Goal: Answer question/provide support

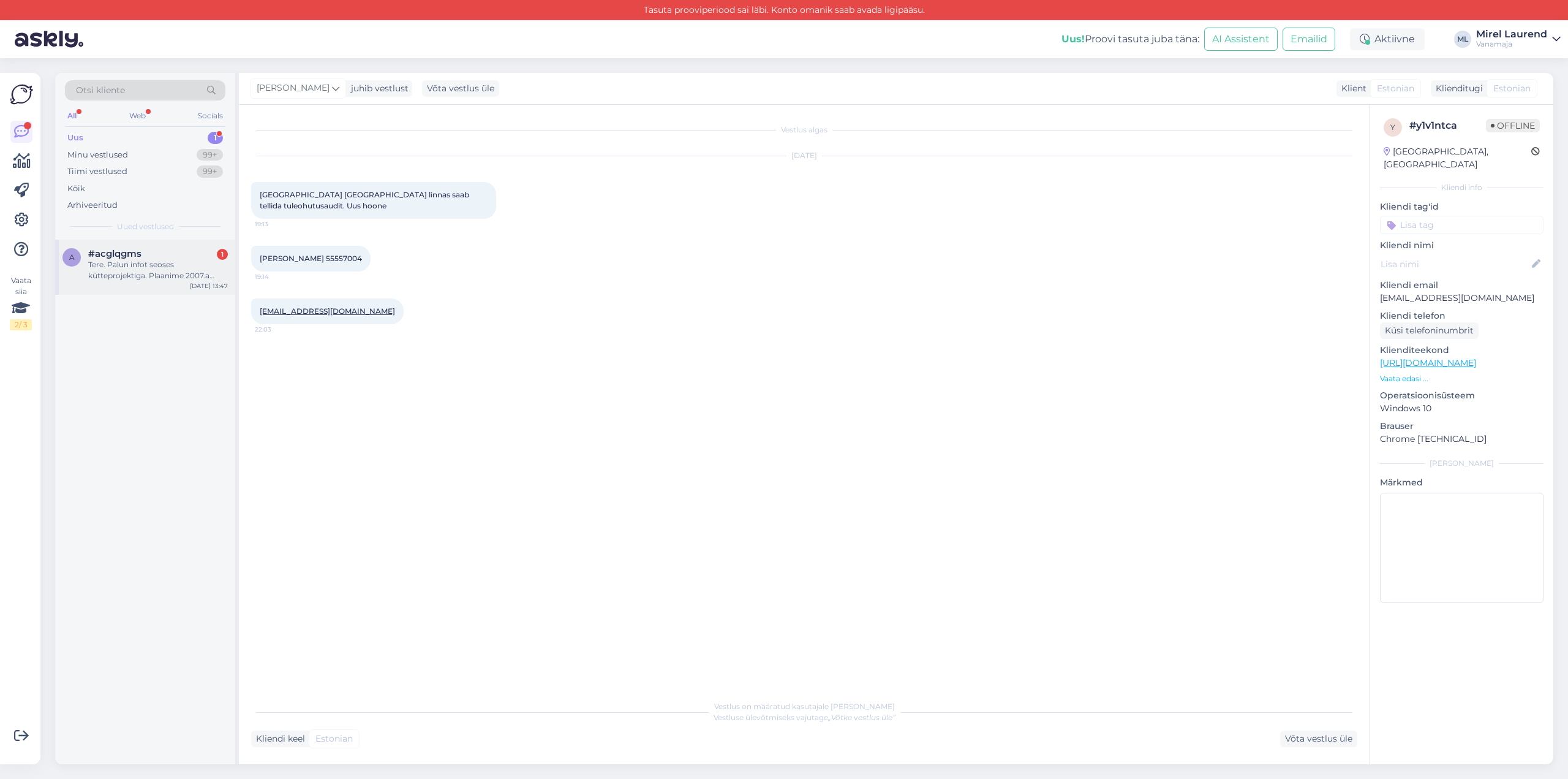
click at [187, 279] on div "Tere. Palun infot seoses kütteprojektiga. Plaanime 2007.a ehitatud maja pelleti…" at bounding box center [158, 270] width 139 height 22
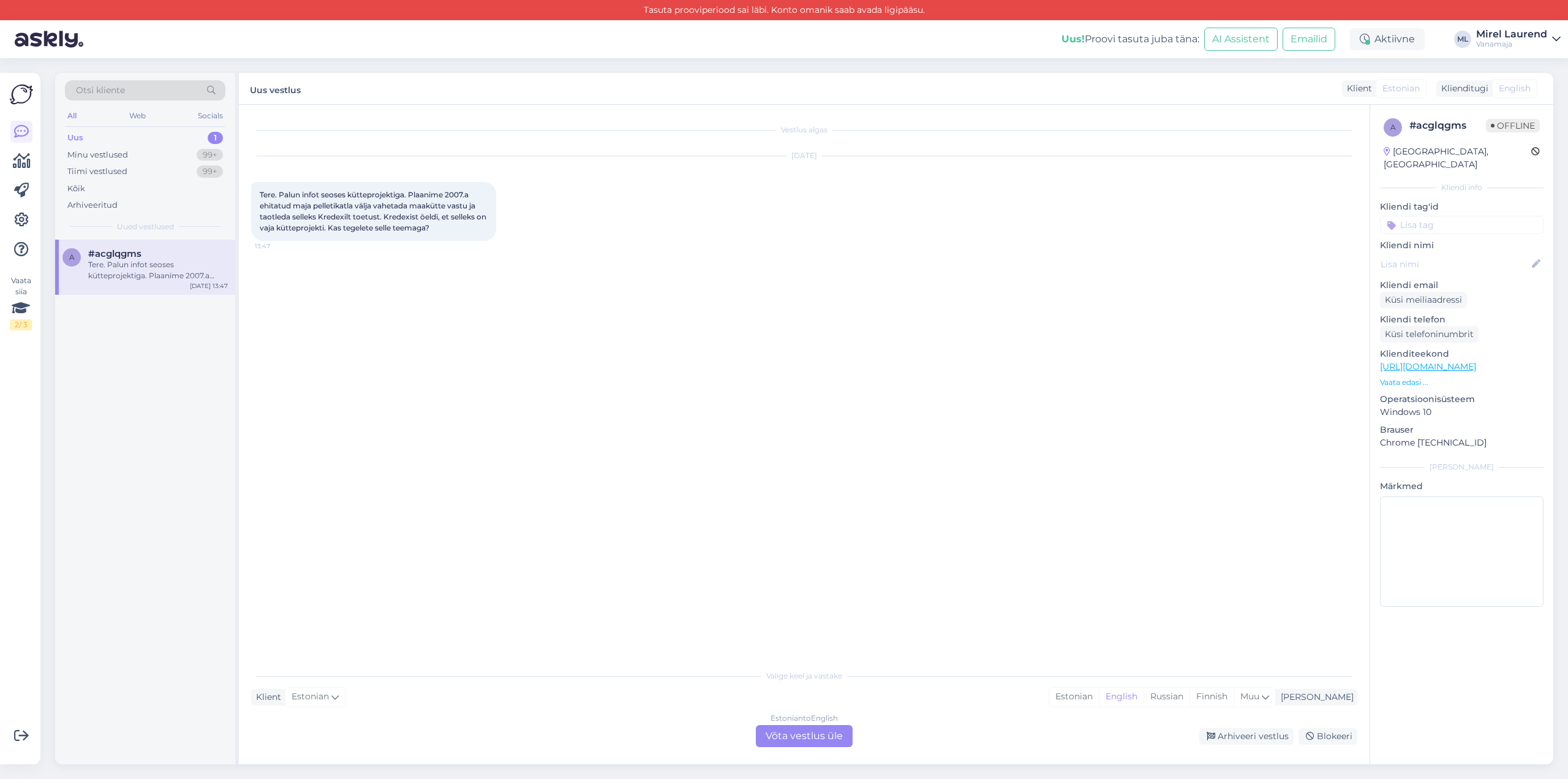
click at [823, 732] on div "Estonian to English Võta vestlus üle" at bounding box center [804, 736] width 97 height 22
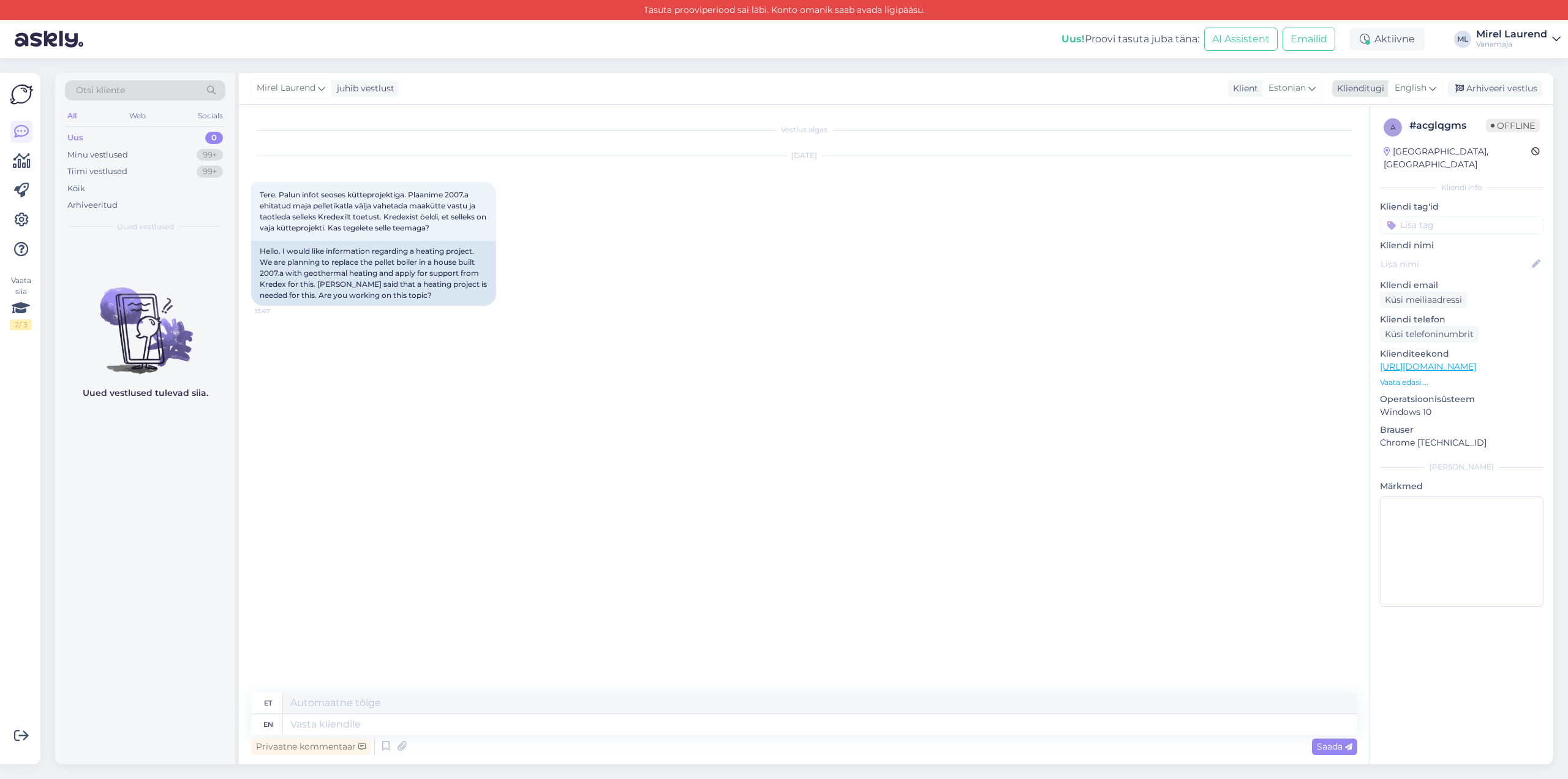
click at [1403, 89] on span "English" at bounding box center [1410, 88] width 32 height 13
click at [1374, 149] on link "Estonian" at bounding box center [1388, 157] width 134 height 20
click at [381, 718] on textarea at bounding box center [804, 722] width 1106 height 26
paste textarea "Tervist! Vabandan viibinud vastuse eest. Üksikute kütteprojektidega me paraku e…"
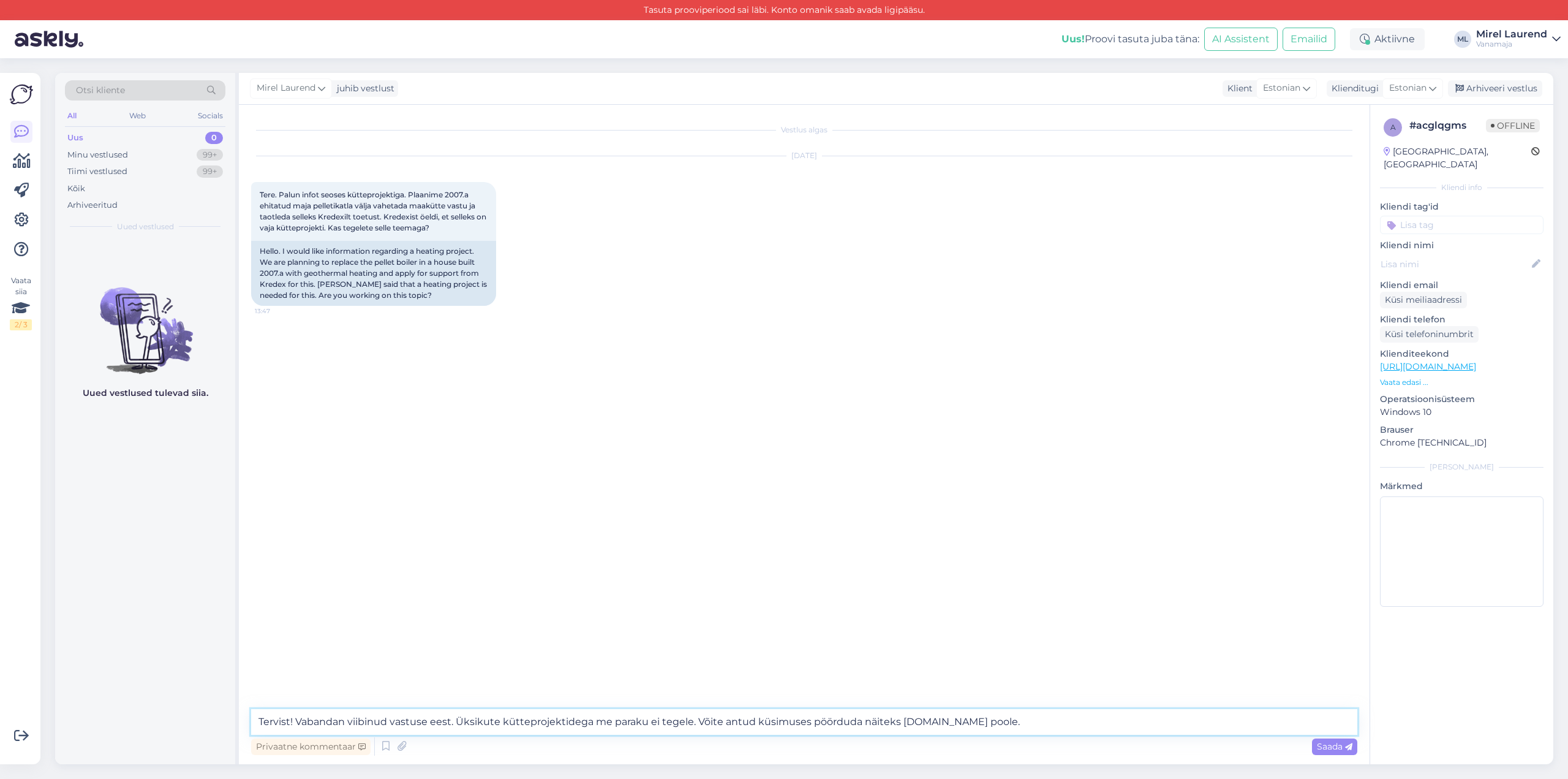
type textarea "Tervist! Vabandan viibinud vastuse eest. Üksikute kütteprojektidega me paraku e…"
click at [1328, 742] on span "Saada" at bounding box center [1334, 746] width 36 height 11
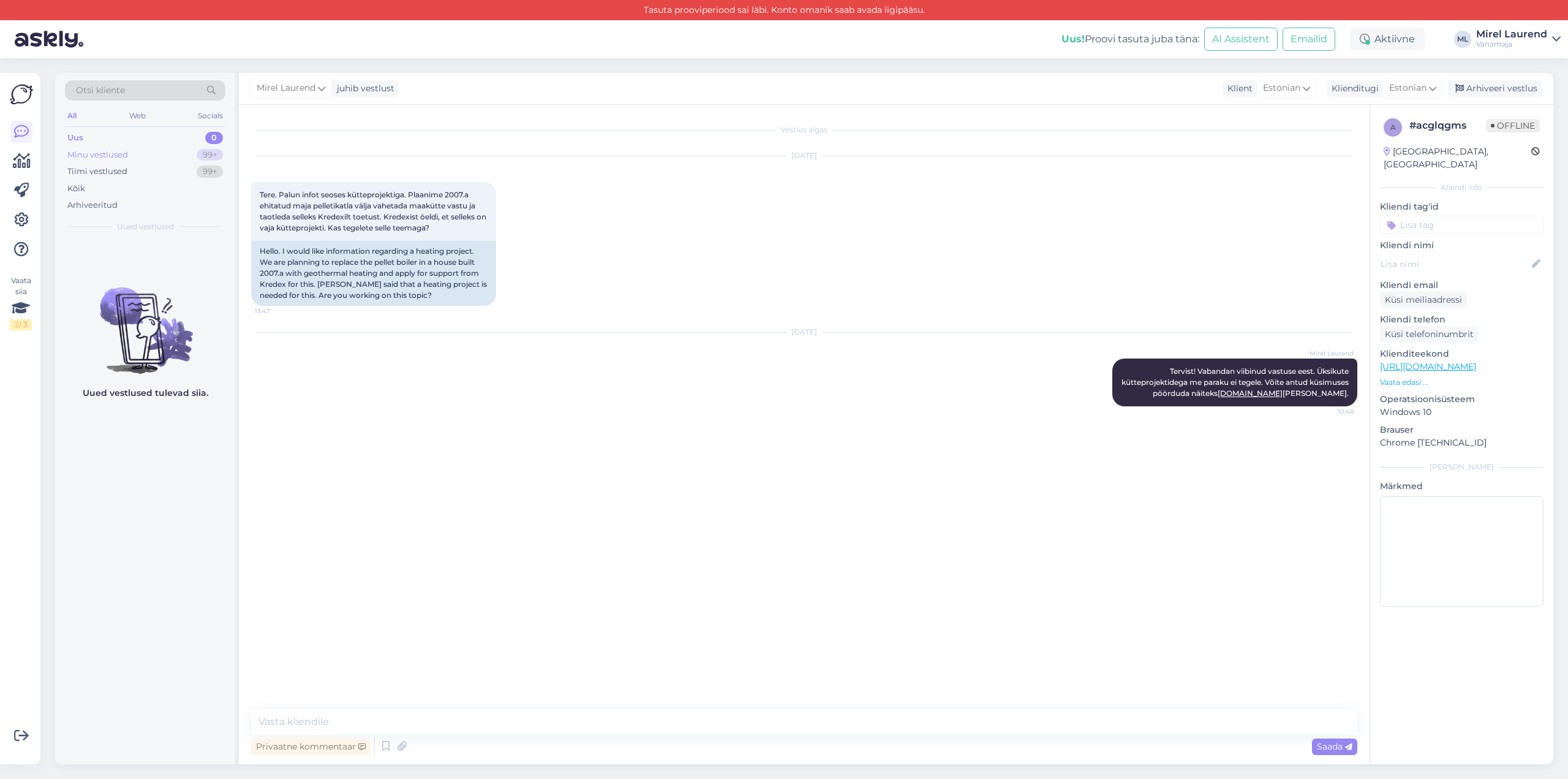
click at [129, 155] on div "Minu vestlused 99+" at bounding box center [144, 154] width 160 height 17
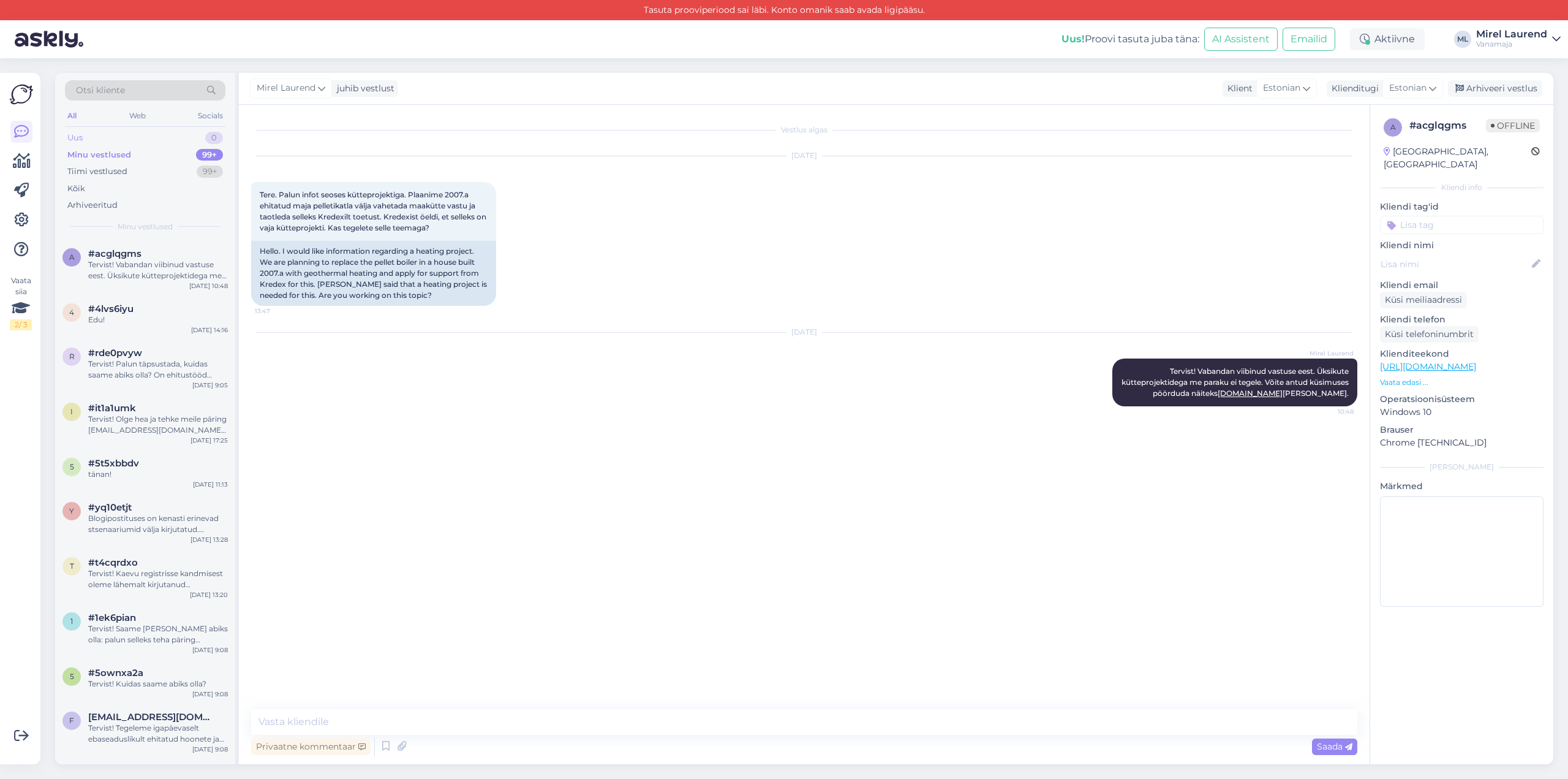
click at [118, 132] on div "Uus 0" at bounding box center [144, 138] width 160 height 17
